Goal: Use online tool/utility: Utilize a website feature to perform a specific function

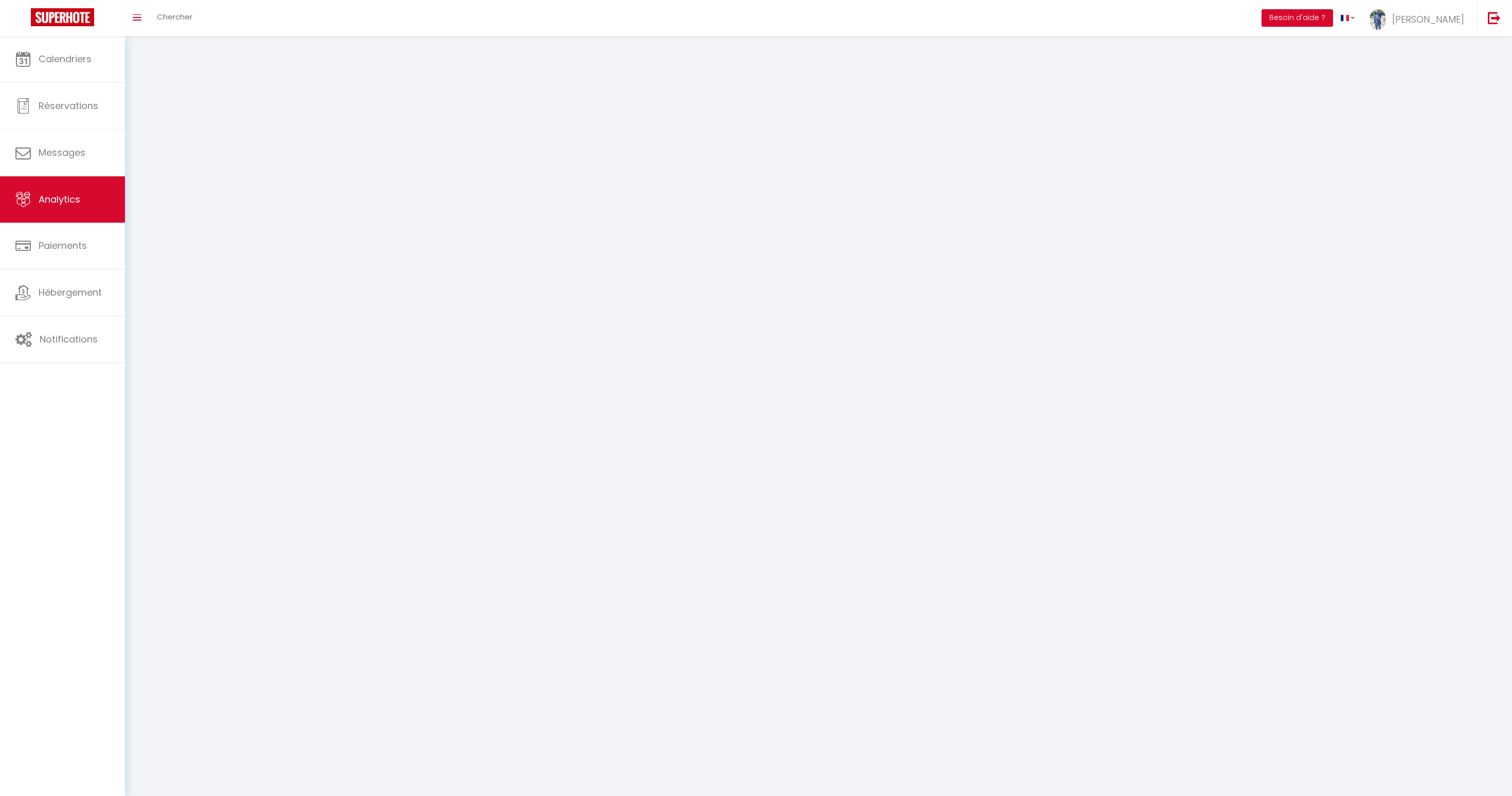
select select "2025"
select select "9"
select select
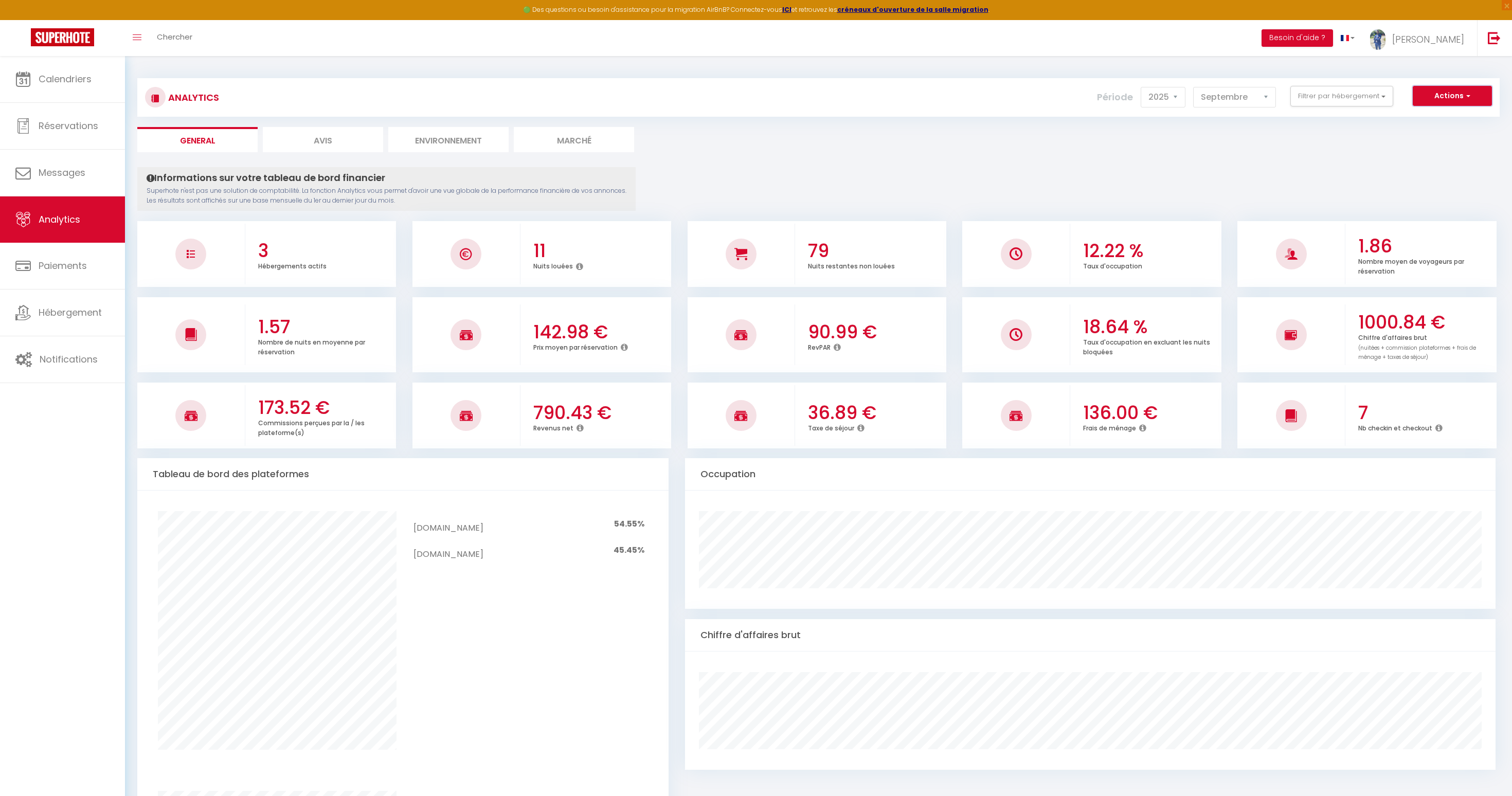
click at [1444, 102] on button "Actions" at bounding box center [1452, 96] width 79 height 21
click at [1431, 130] on link "Génération SuperAnalyzer" at bounding box center [1426, 131] width 130 height 14
type input "[DOMAIN_NAME][EMAIL_ADDRESS][DOMAIN_NAME]"
select select
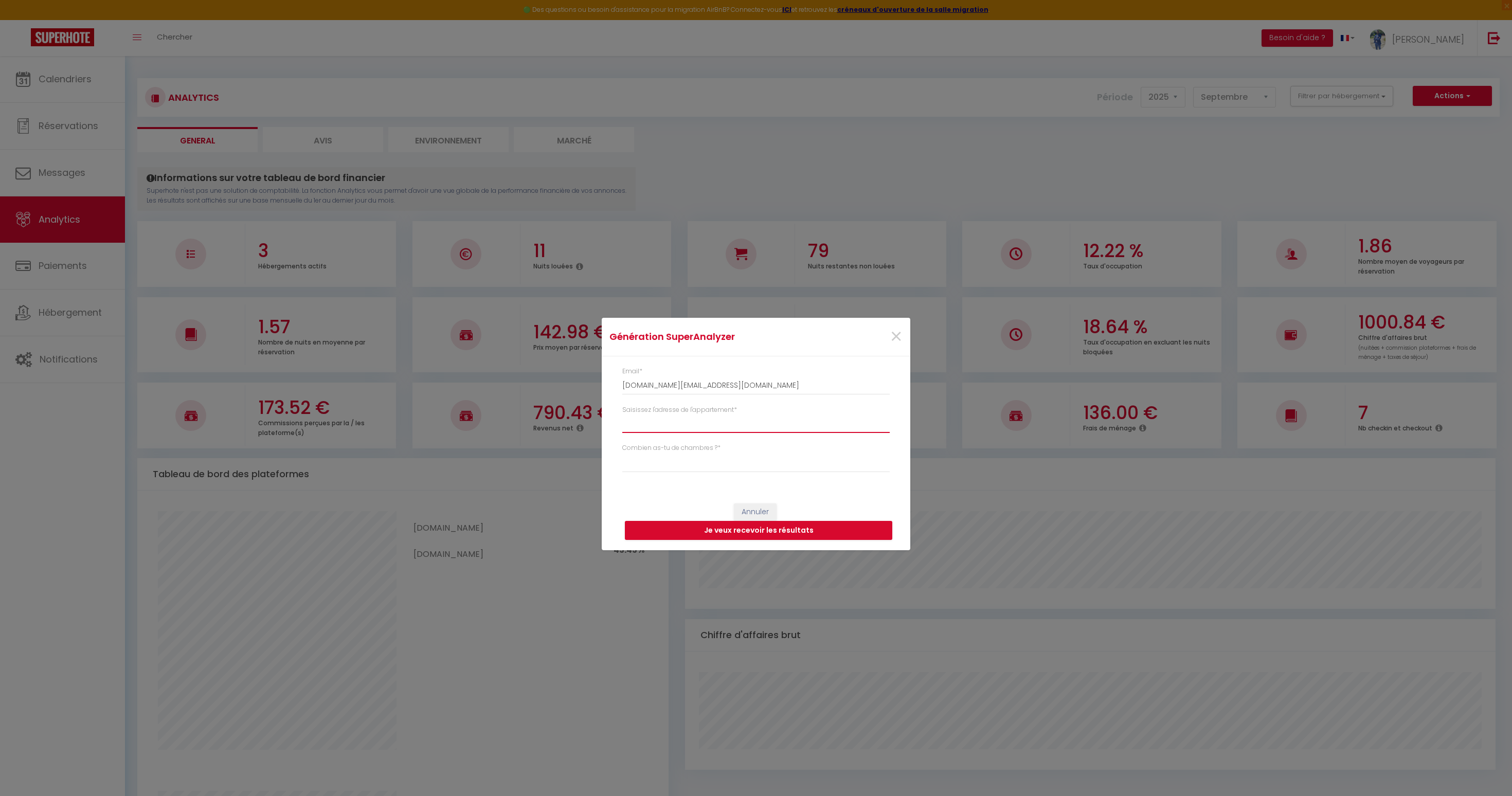
click at [705, 423] on input "Saisissez l'adresse de l'appartement *" at bounding box center [756, 424] width 267 height 18
type input "d"
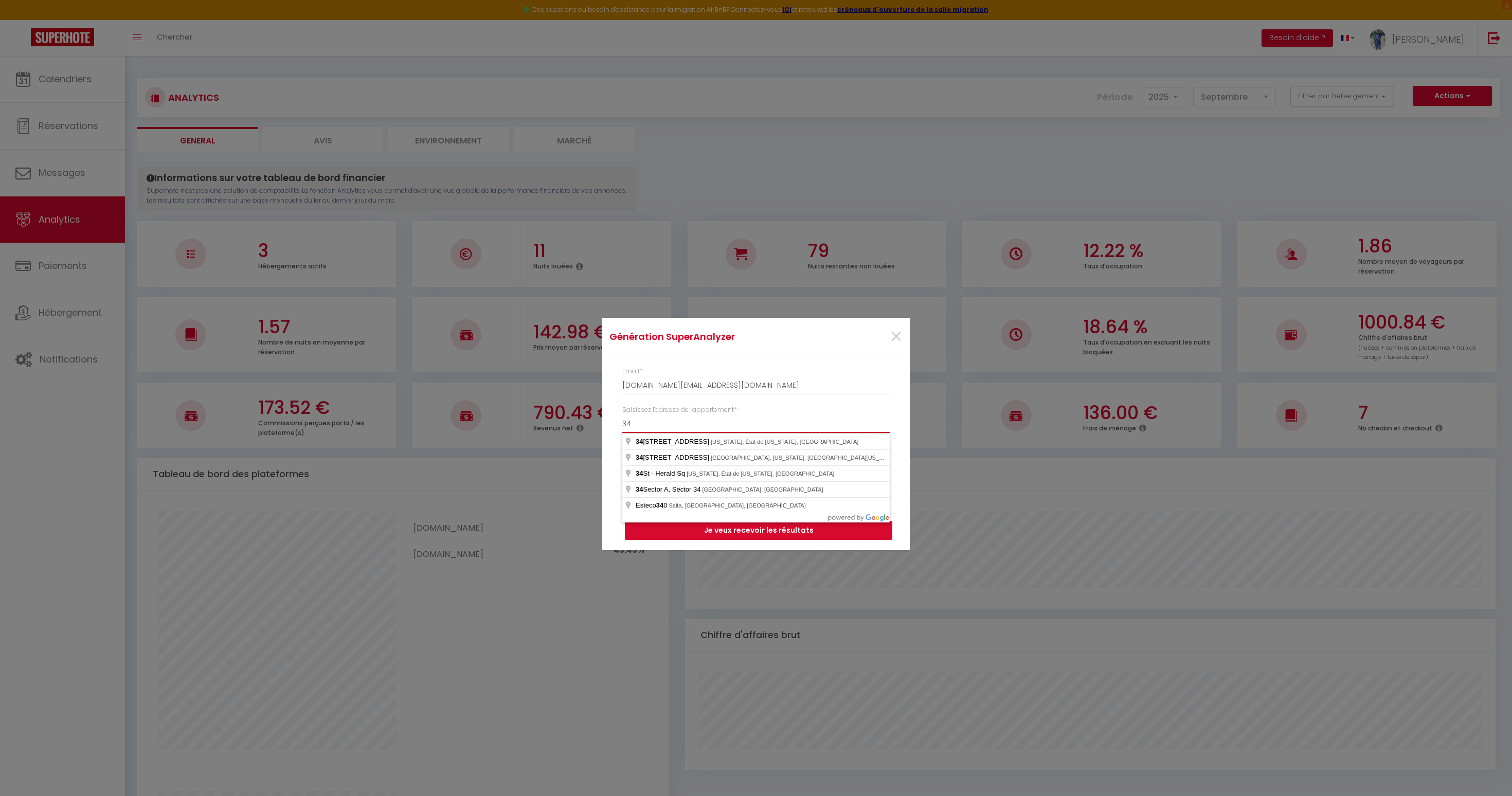
type input "3"
type input "[GEOGRAPHIC_DATA], Cap-Vert"
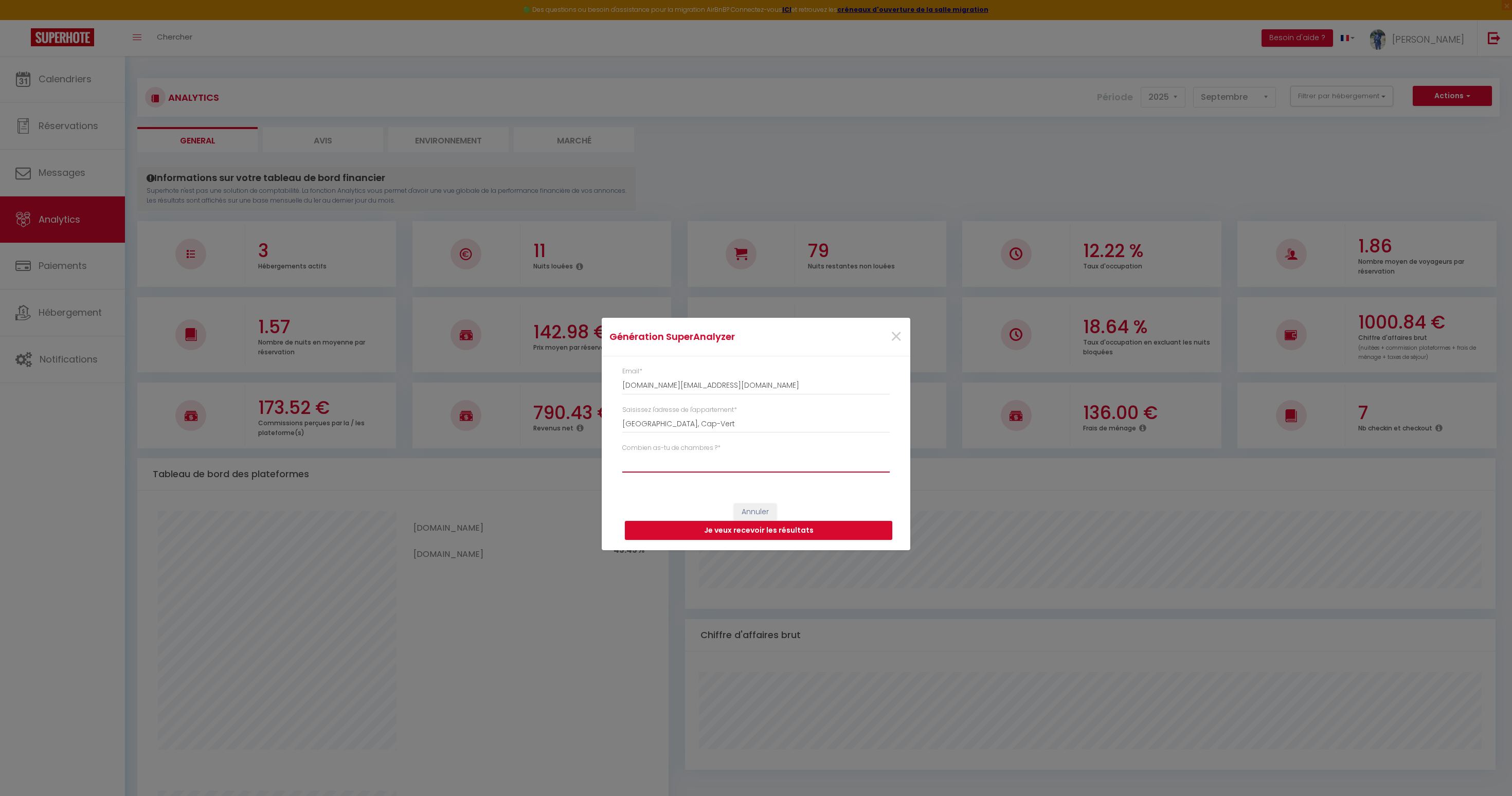
click at [682, 465] on select "Studio 1 chambre 2 chambres 3 chambres 4 chambres +" at bounding box center [756, 463] width 267 height 20
select select "[MEDICAL_DATA]"
click at [622, 453] on select "Studio 1 chambre 2 chambres 3 chambres 4 chambres +" at bounding box center [756, 463] width 267 height 20
click at [806, 532] on button "Je veux recevoir les résultats" at bounding box center [759, 530] width 267 height 20
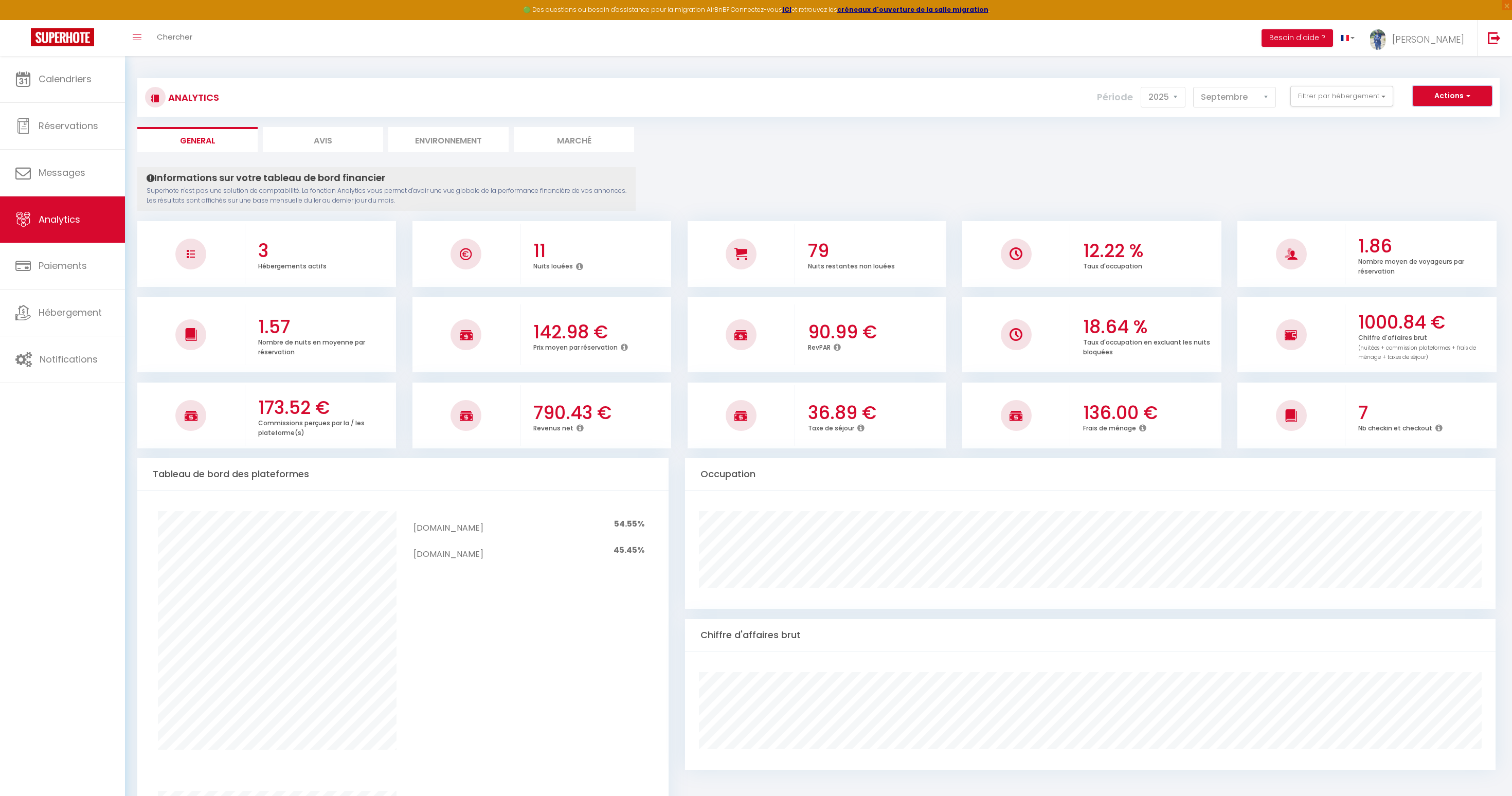
click at [1447, 96] on button "Actions" at bounding box center [1452, 96] width 79 height 21
click at [1444, 98] on button "Actions" at bounding box center [1452, 96] width 79 height 21
click at [1431, 130] on link "Génération SuperAnalyzer" at bounding box center [1426, 131] width 130 height 14
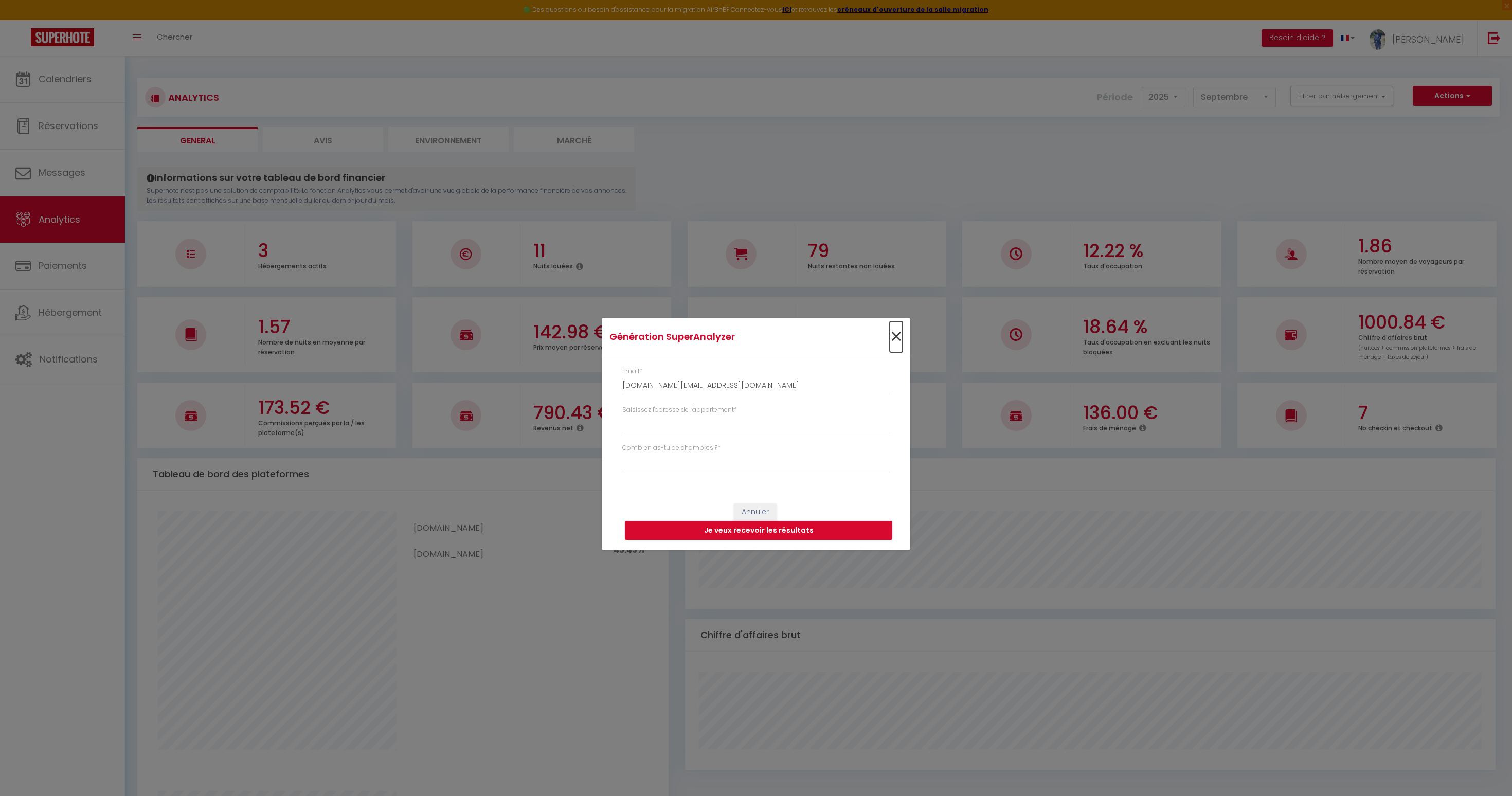
click at [892, 331] on span "×" at bounding box center [897, 337] width 13 height 31
